Goal: Transaction & Acquisition: Obtain resource

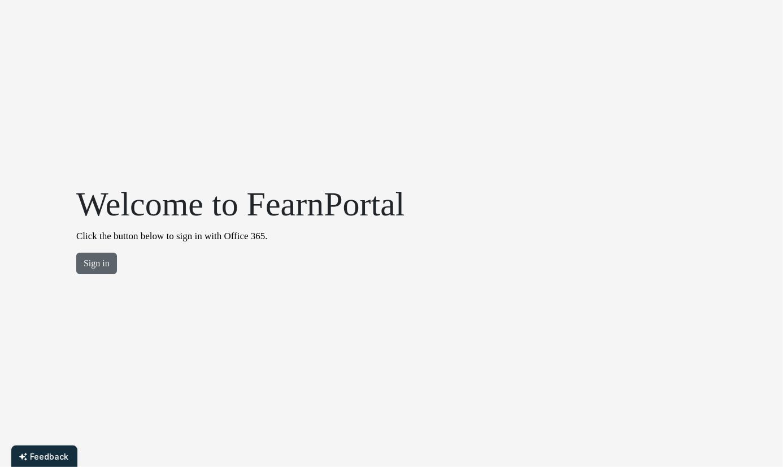
click at [99, 257] on button "Sign in" at bounding box center [96, 263] width 41 height 21
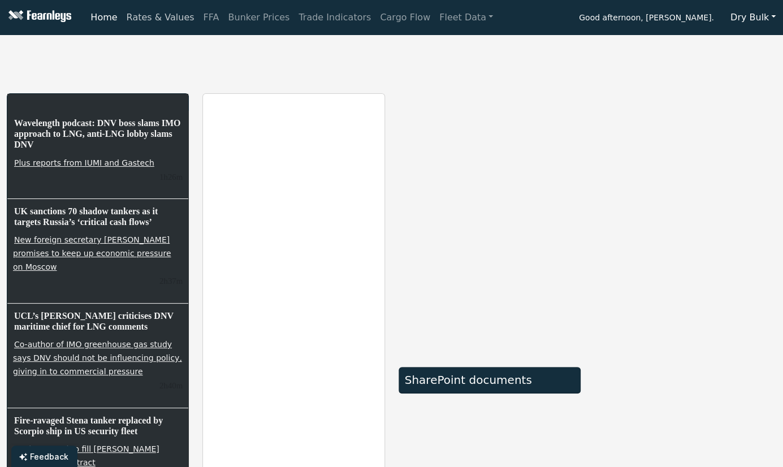
click at [167, 17] on link "Rates & Values" at bounding box center [160, 17] width 77 height 23
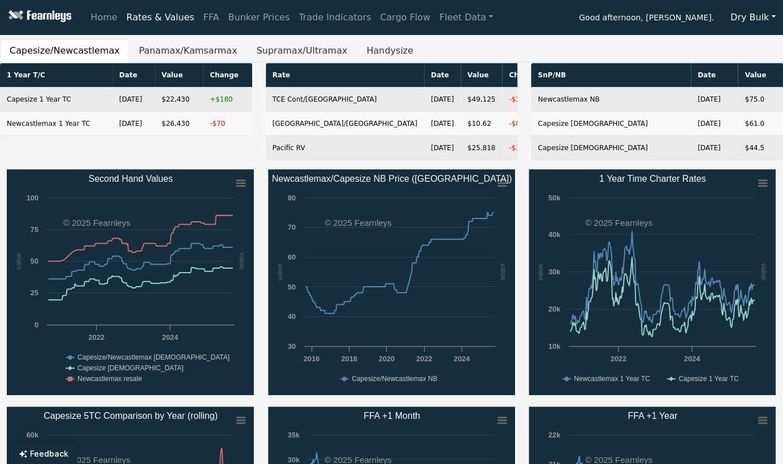
drag, startPoint x: 747, startPoint y: 18, endPoint x: 746, endPoint y: 23, distance: 5.8
click at [747, 24] on button "Dry Bulk" at bounding box center [753, 17] width 60 height 21
click at [741, 76] on link "LPG" at bounding box center [767, 80] width 89 height 18
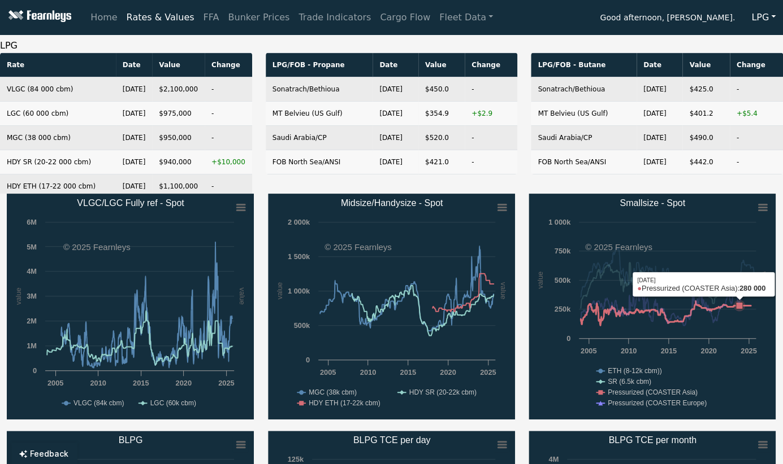
drag, startPoint x: 739, startPoint y: 337, endPoint x: 993, endPoint y: 350, distance: 254.6
click at [783, 350] on html "Home Rates & Values FFA Bunker Prices Trade Indicators Cargo Flow Fleet Data Go…" at bounding box center [391, 232] width 783 height 464
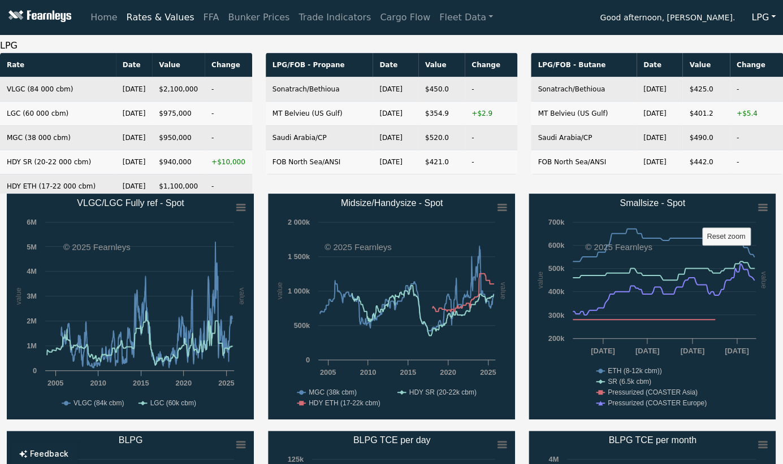
click at [724, 395] on rect "Smallsize - Spot" at bounding box center [651, 307] width 247 height 226
click at [756, 205] on rect "Smallsize - Spot" at bounding box center [762, 208] width 16 height 16
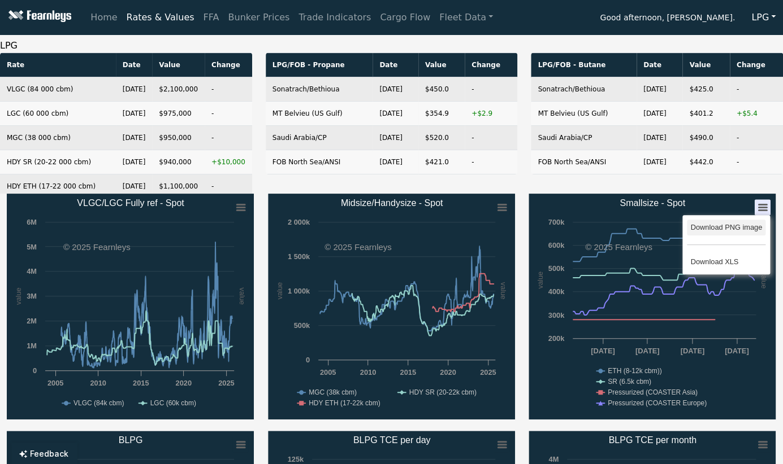
click at [750, 227] on li "Download PNG image" at bounding box center [725, 228] width 79 height 16
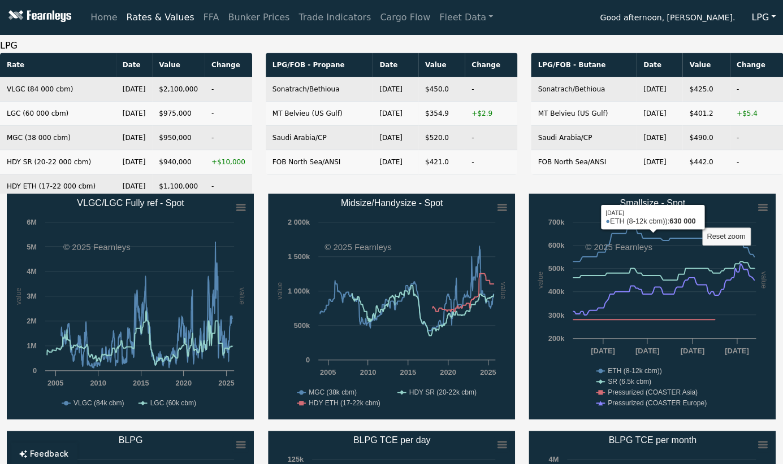
click at [747, 182] on div "LPG/FOB - Butane Date Value Change Sonatrach/[GEOGRAPHIC_DATA] [DATE] $425.0 - …" at bounding box center [657, 118] width 252 height 131
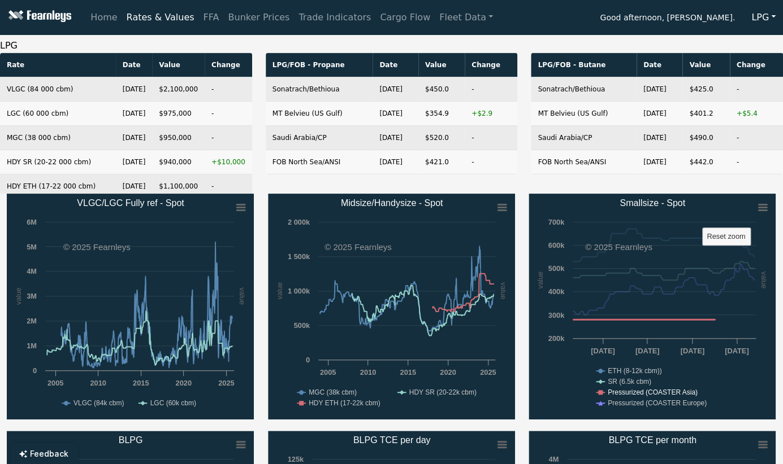
click at [630, 390] on text "Pressurized (COASTER Asia)" at bounding box center [652, 393] width 90 height 8
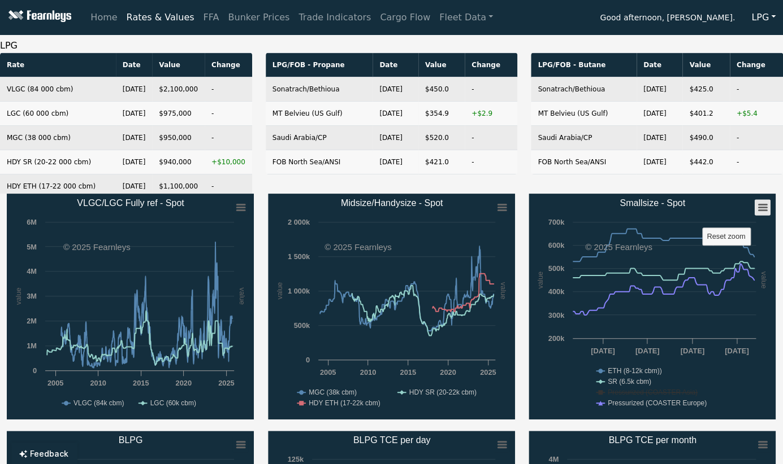
click at [763, 205] on icon "Smallsize - Spot" at bounding box center [762, 208] width 8 height 6
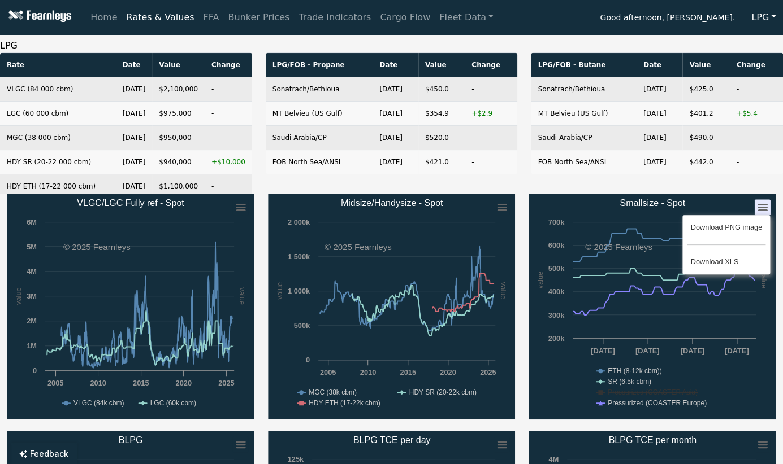
click at [745, 221] on li "Download PNG image" at bounding box center [725, 228] width 79 height 16
